Goal: Find specific fact

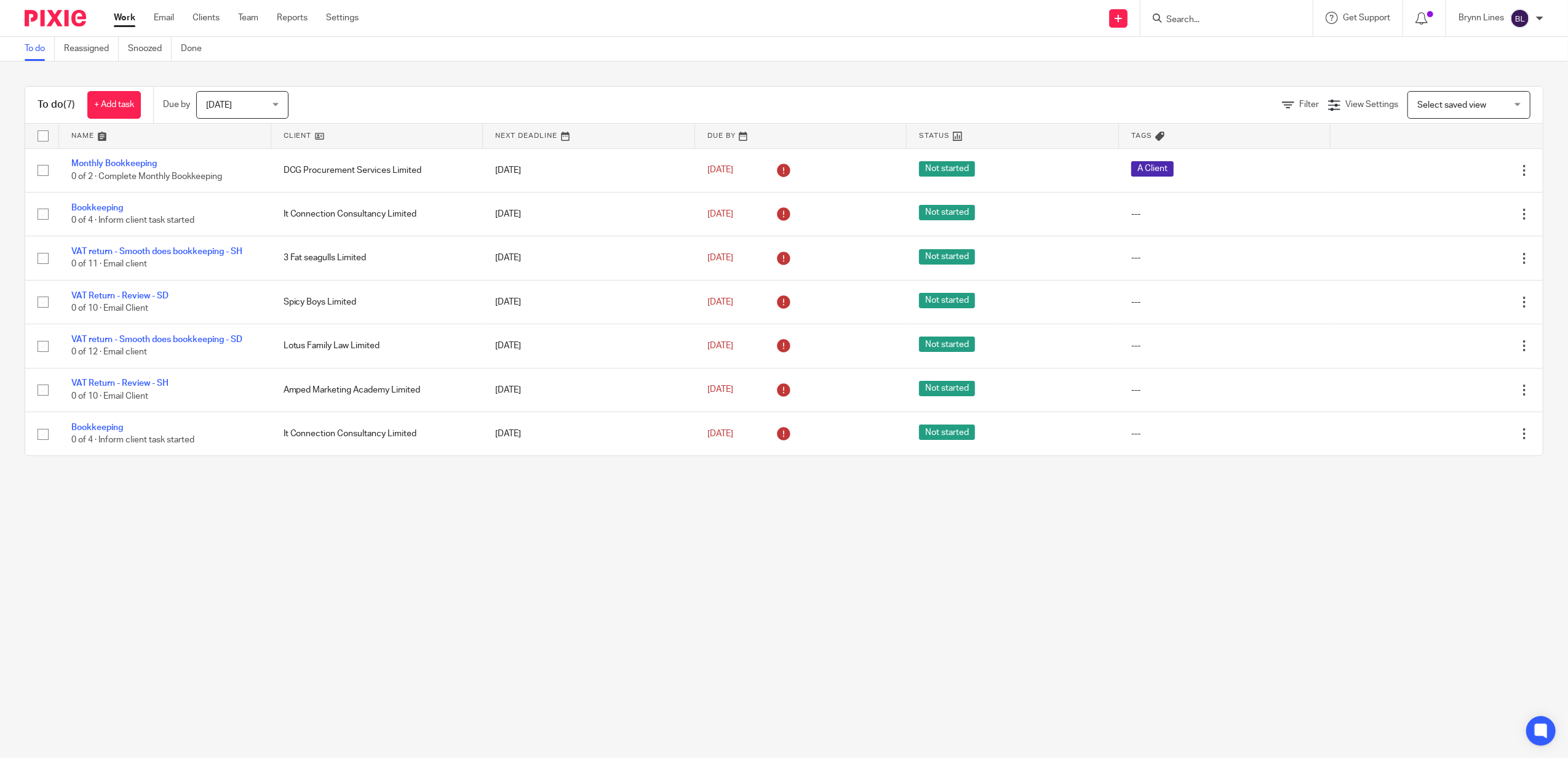
click at [1211, 19] on input "Search" at bounding box center [1219, 21] width 110 height 11
type input "gks"
click button "submit" at bounding box center [0, 0] width 0 height 0
click at [1226, 47] on link at bounding box center [1261, 53] width 197 height 28
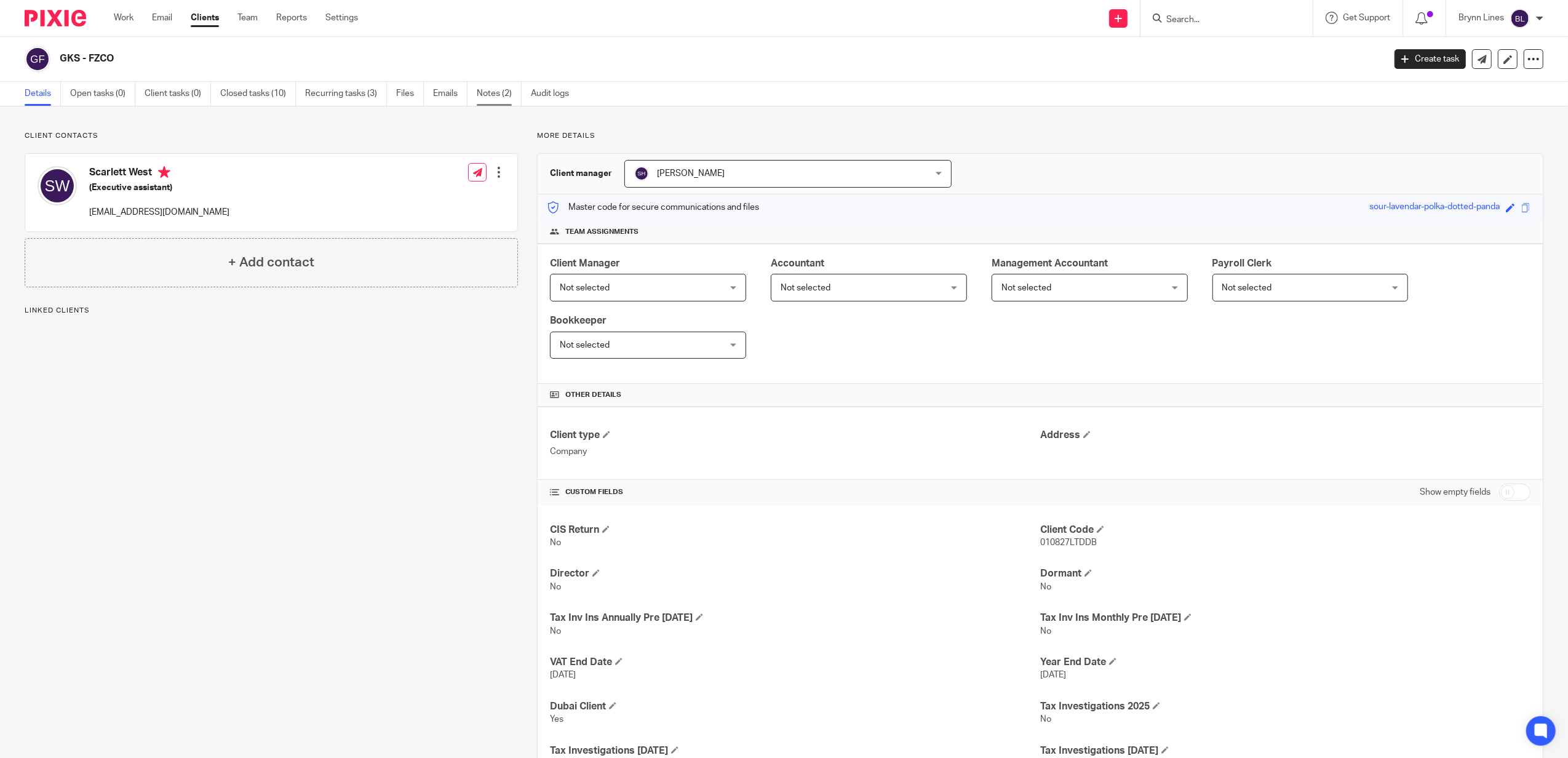
click at [503, 101] on link "Notes (2)" at bounding box center [500, 93] width 45 height 24
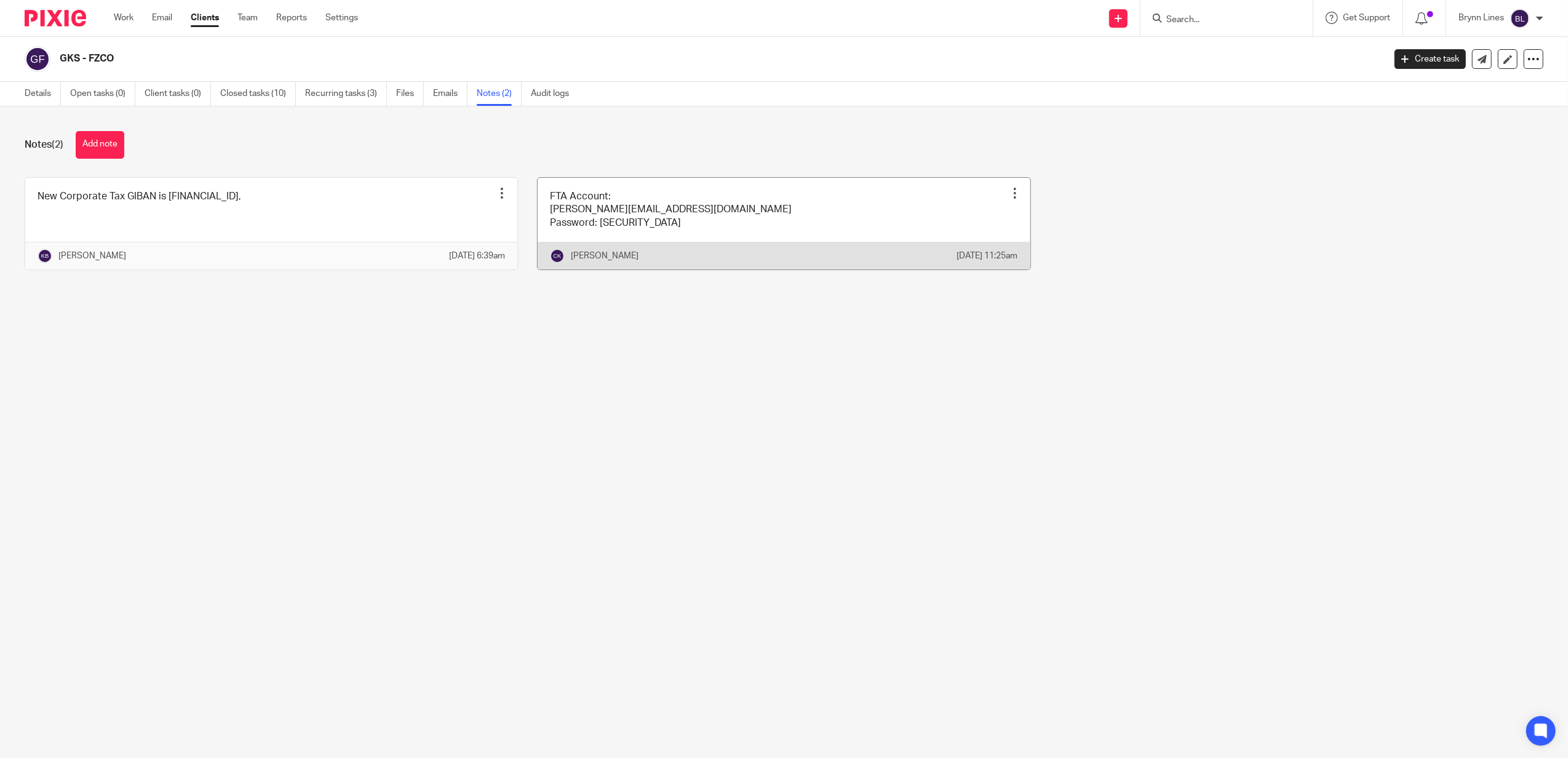
click at [653, 249] on link at bounding box center [784, 223] width 492 height 91
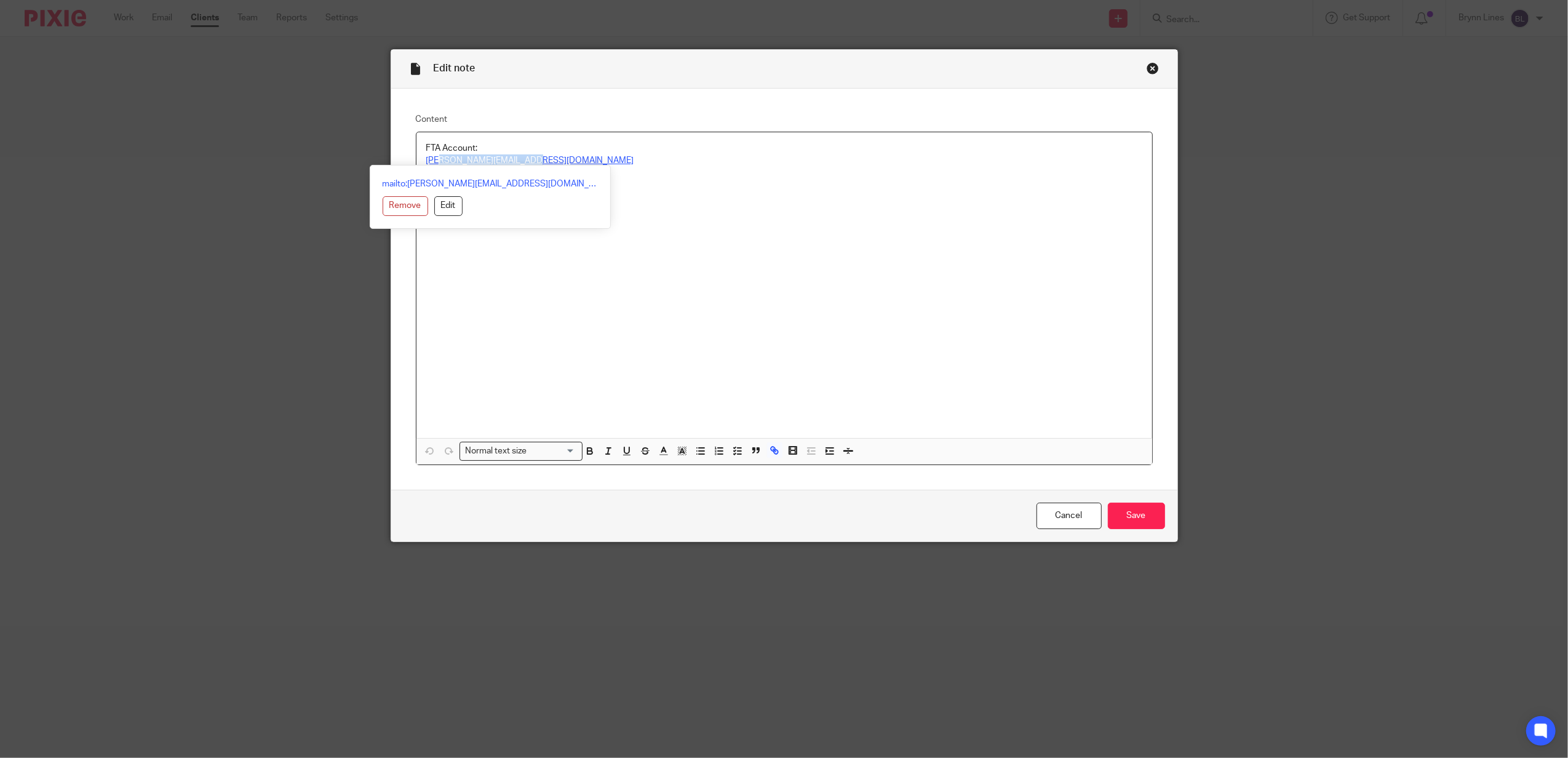
drag, startPoint x: 536, startPoint y: 162, endPoint x: 553, endPoint y: 153, distance: 19.2
click at [437, 160] on p "matthew@granville.co.uk" at bounding box center [784, 160] width 716 height 12
click at [623, 185] on p at bounding box center [784, 185] width 716 height 12
drag, startPoint x: 530, startPoint y: 157, endPoint x: 419, endPoint y: 162, distance: 111.1
click at [419, 162] on div "FTA Account: matthew@granville.co.uk Password: 010826LTDDb#" at bounding box center [784, 285] width 735 height 305
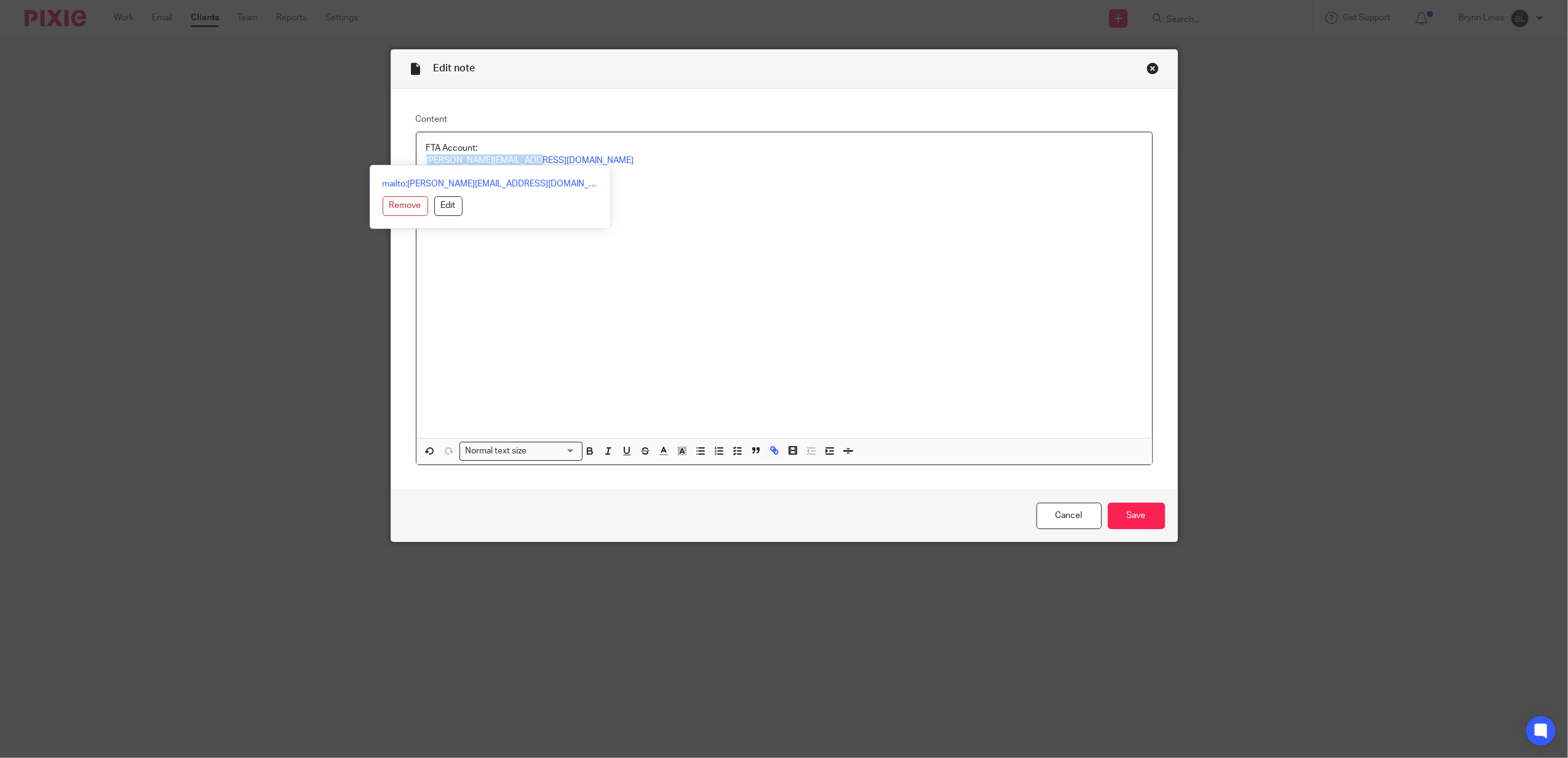
copy link "matthew@granville.co.uk"
